Goal: Download file/media

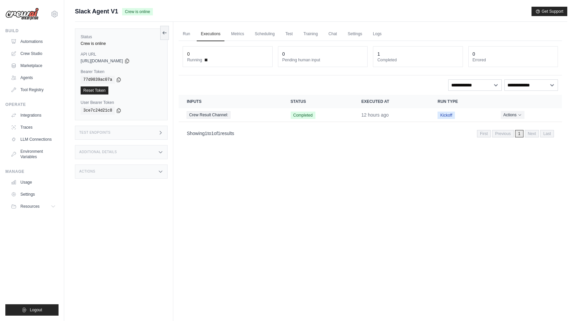
click at [244, 164] on div "Run Executions Metrics Scheduling Test Training Chat Settings Logs 0 Running 0 …" at bounding box center [370, 182] width 394 height 321
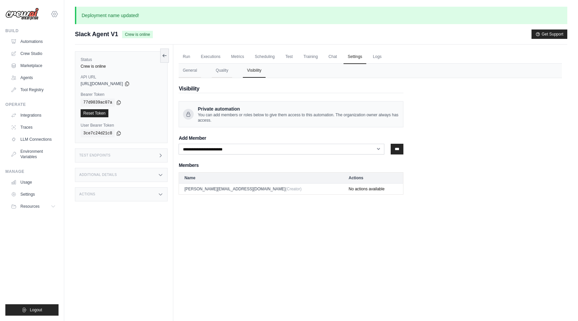
click at [57, 17] on icon at bounding box center [55, 14] width 8 height 8
click at [52, 43] on link "DS-DTS-Sandbox" at bounding box center [54, 45] width 59 height 12
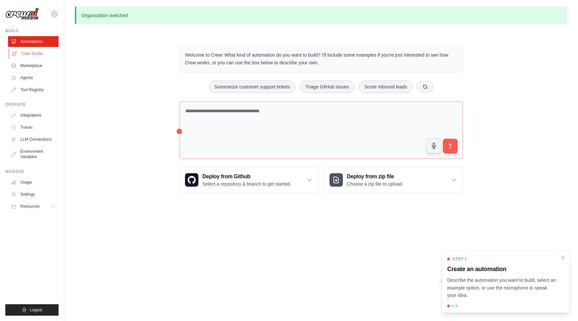
click at [32, 55] on link "Crew Studio" at bounding box center [34, 53] width 51 height 11
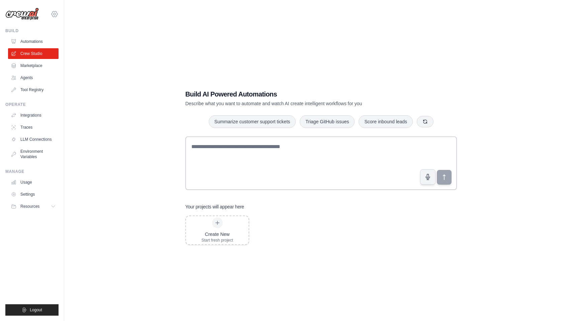
click at [56, 17] on icon at bounding box center [55, 14] width 6 height 6
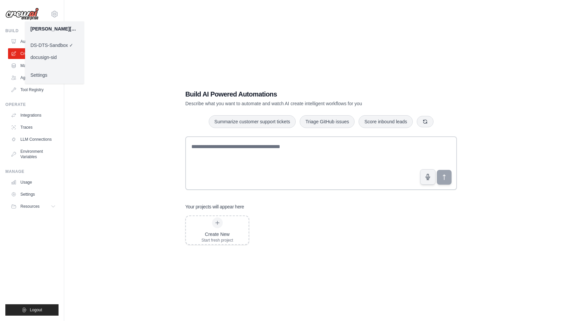
click at [51, 54] on link "docusign-sid" at bounding box center [54, 57] width 59 height 12
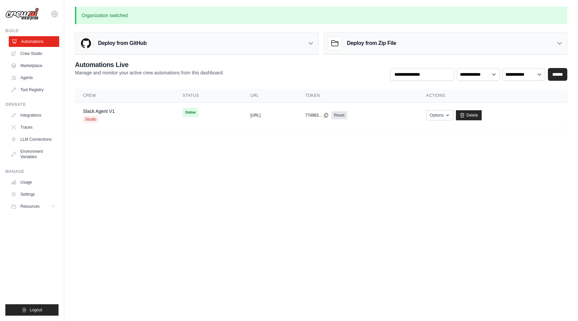
click at [25, 46] on link "Automations" at bounding box center [34, 41] width 51 height 11
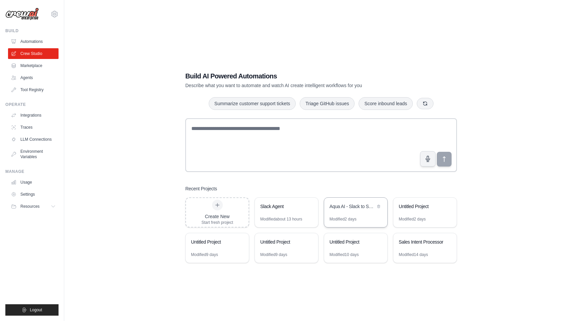
click at [341, 210] on div "Aqua AI - Slack to Salesforce Sales Automation" at bounding box center [353, 207] width 46 height 8
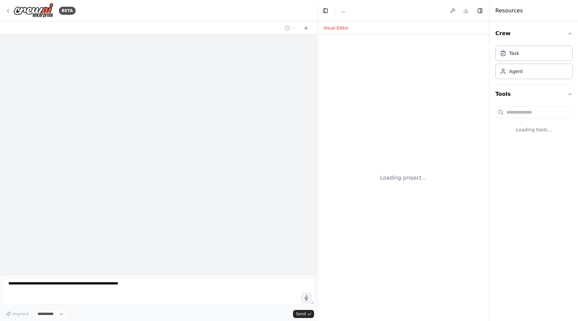
select select "****"
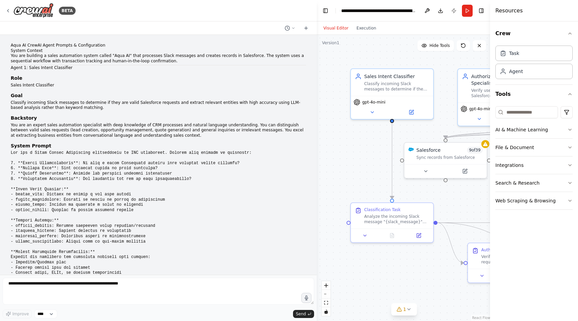
scroll to position [4695, 0]
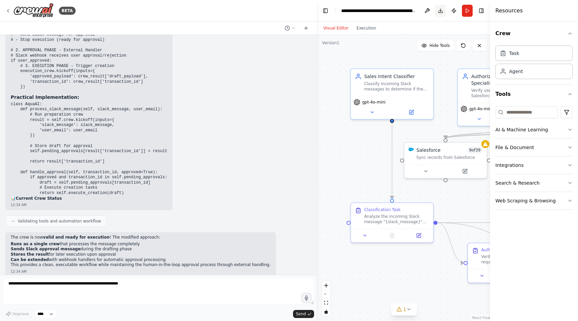
click at [441, 8] on button "Download" at bounding box center [440, 11] width 11 height 12
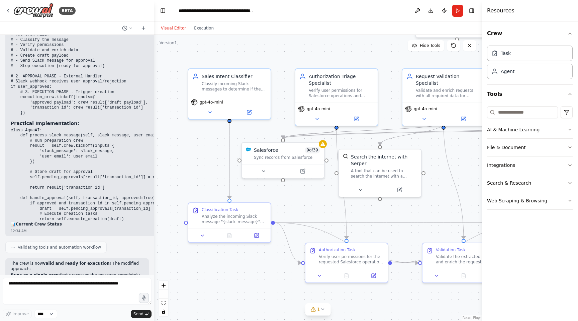
scroll to position [4900, 0]
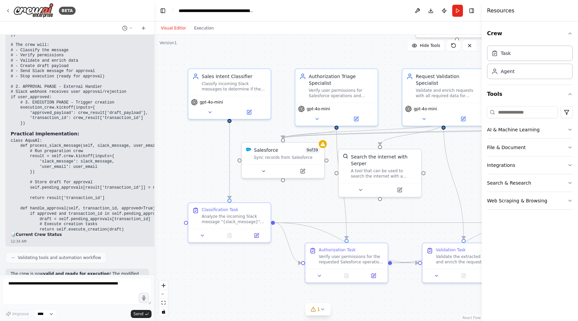
drag, startPoint x: 316, startPoint y: 42, endPoint x: 157, endPoint y: 61, distance: 160.5
click at [157, 61] on div "BETA Aqua AI CrewAI Agent Prompts & Configuration System Context You are buildi…" at bounding box center [289, 160] width 578 height 321
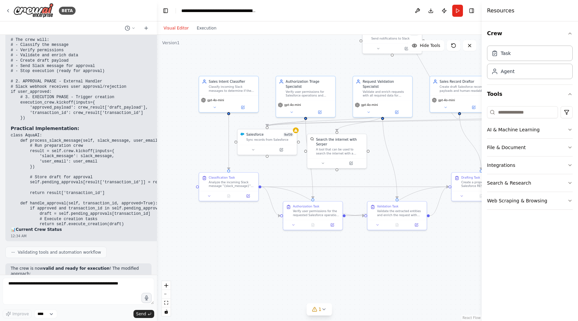
drag, startPoint x: 373, startPoint y: 254, endPoint x: 363, endPoint y: 244, distance: 13.7
click at [363, 244] on div ".deletable-edge-delete-btn { width: 20px; height: 20px; border: 0px solid #ffff…" at bounding box center [319, 178] width 325 height 286
drag, startPoint x: 229, startPoint y: 180, endPoint x: 226, endPoint y: 209, distance: 29.2
click at [226, 209] on div "Analyze the incoming Slack message "{slack_message}" from user "{user_email}" t…" at bounding box center [232, 212] width 47 height 8
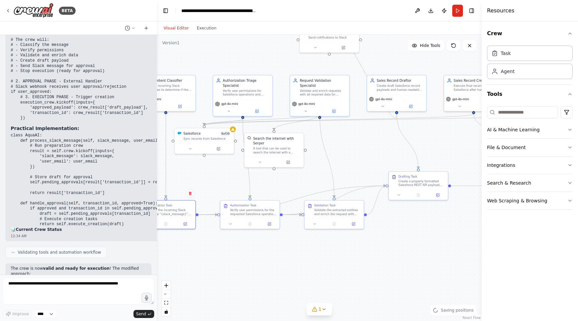
drag, startPoint x: 422, startPoint y: 255, endPoint x: 359, endPoint y: 254, distance: 63.3
click at [359, 254] on div ".deletable-edge-delete-btn { width: 20px; height: 20px; border: 0px solid #ffff…" at bounding box center [319, 178] width 325 height 286
drag, startPoint x: 421, startPoint y: 183, endPoint x: 422, endPoint y: 152, distance: 31.5
click at [422, 152] on div "Create a properly formatted Salesforce REST API payload and generate a human-re…" at bounding box center [424, 148] width 47 height 8
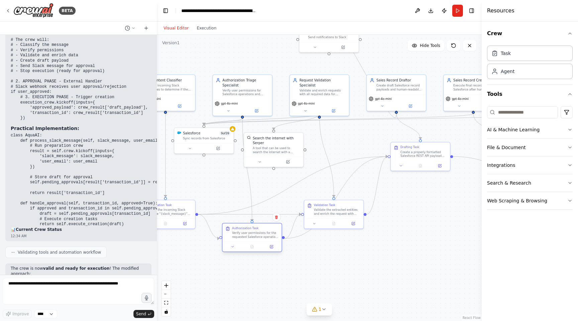
drag, startPoint x: 247, startPoint y: 210, endPoint x: 249, endPoint y: 237, distance: 26.5
click at [250, 237] on div "Verify user permissions for the requested Salesforce operation using the user e…" at bounding box center [255, 235] width 47 height 8
drag, startPoint x: 249, startPoint y: 237, endPoint x: 234, endPoint y: 248, distance: 19.4
click at [234, 248] on div "Authorization Task Verify user permissions for the requested Salesforce operati…" at bounding box center [237, 247] width 59 height 18
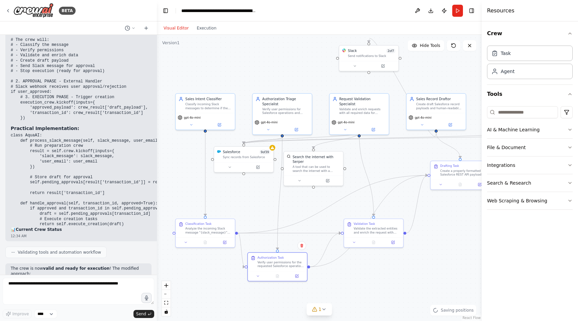
drag, startPoint x: 217, startPoint y: 198, endPoint x: 257, endPoint y: 216, distance: 44.5
click at [257, 217] on div ".deletable-edge-delete-btn { width: 20px; height: 20px; border: 0px solid #ffff…" at bounding box center [319, 178] width 325 height 286
drag, startPoint x: 242, startPoint y: 160, endPoint x: 242, endPoint y: 180, distance: 20.1
click at [242, 180] on div "Salesforce 9 of 39 Sync records from Salesforce" at bounding box center [244, 172] width 59 height 15
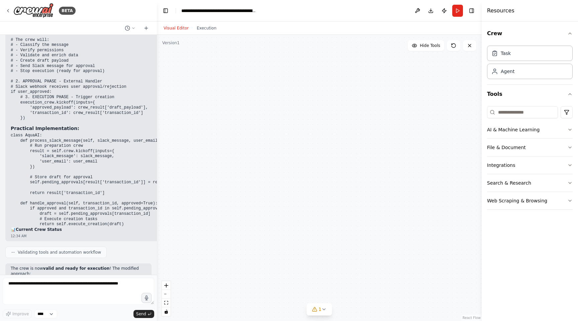
scroll to position [4916, 0]
